Goal: Transaction & Acquisition: Subscribe to service/newsletter

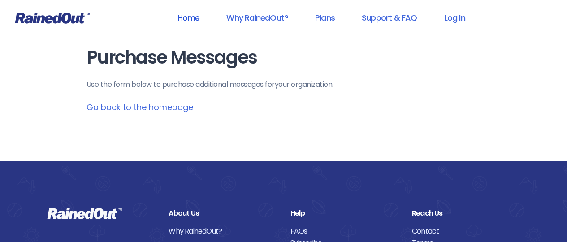
click at [192, 18] on link "Home" at bounding box center [188, 18] width 46 height 20
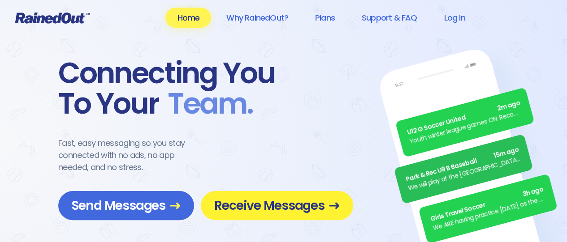
click at [312, 215] on link "Receive Messages" at bounding box center [277, 205] width 152 height 29
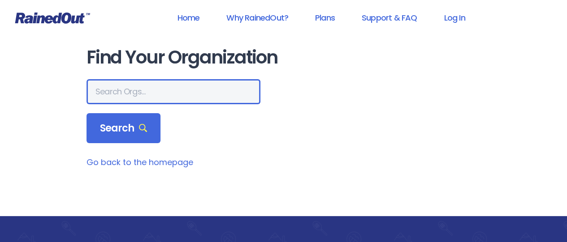
click at [142, 94] on input "text" at bounding box center [173, 91] width 174 height 25
paste input "Costa Mesa Mudline"
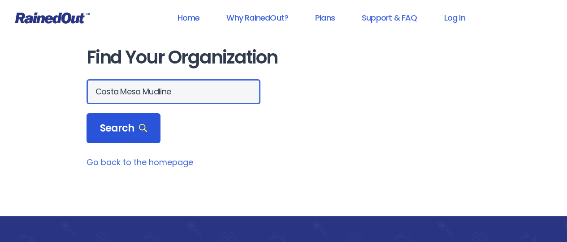
type input "Costa Mesa Mudline"
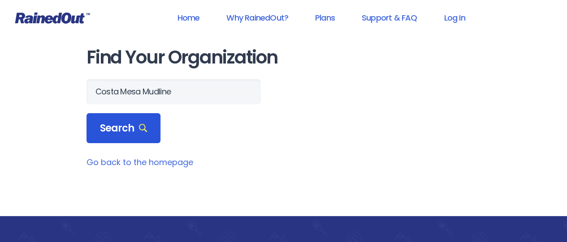
click at [122, 127] on span "Search" at bounding box center [123, 128] width 47 height 13
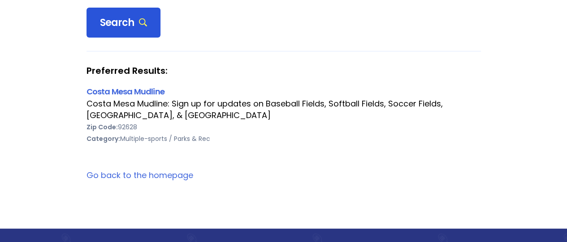
scroll to position [143, 0]
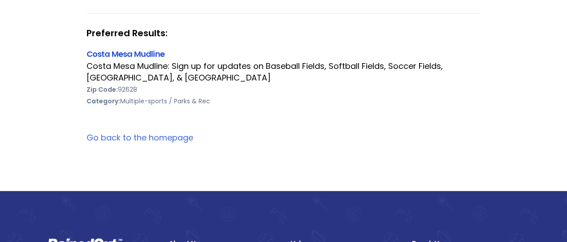
click at [116, 53] on link "Costa Mesa Mudline" at bounding box center [125, 53] width 78 height 11
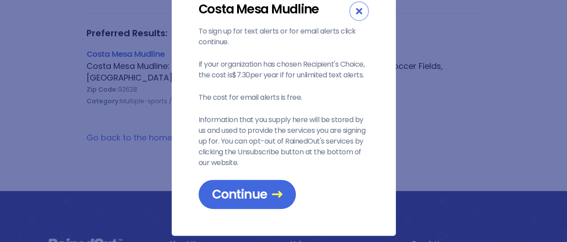
scroll to position [43, 0]
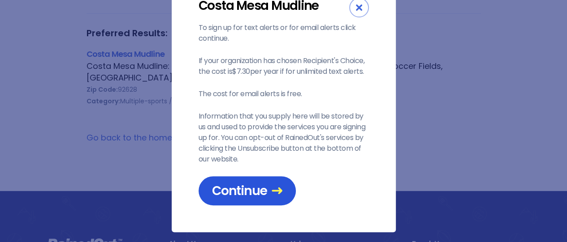
click at [243, 179] on link "Continue" at bounding box center [246, 190] width 97 height 29
